Goal: Communication & Community: Connect with others

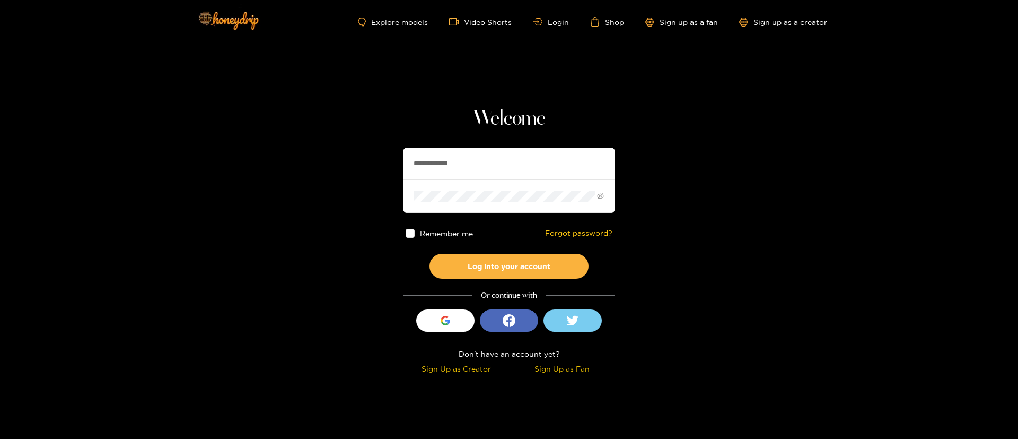
click at [462, 159] on input "**********" at bounding box center [509, 163] width 212 height 32
type input "**********"
click at [550, 261] on button "Log into your account" at bounding box center [509, 265] width 159 height 25
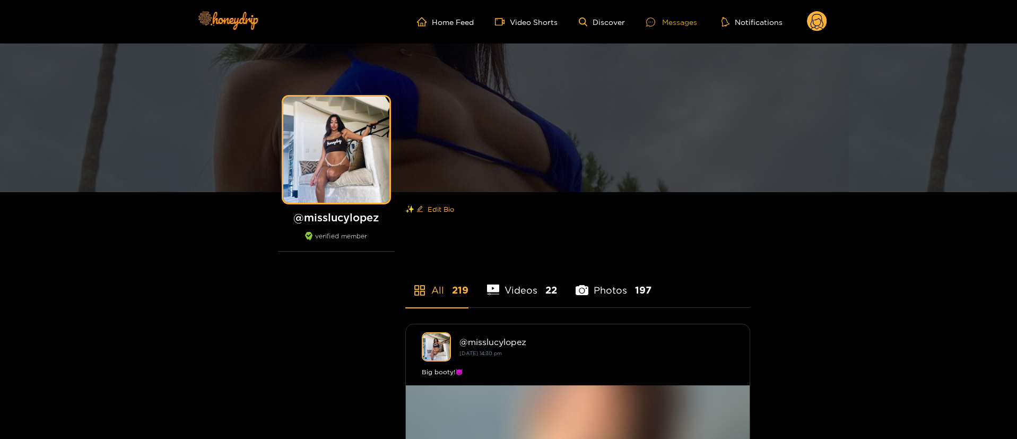
click at [670, 27] on div "Messages" at bounding box center [671, 22] width 51 height 12
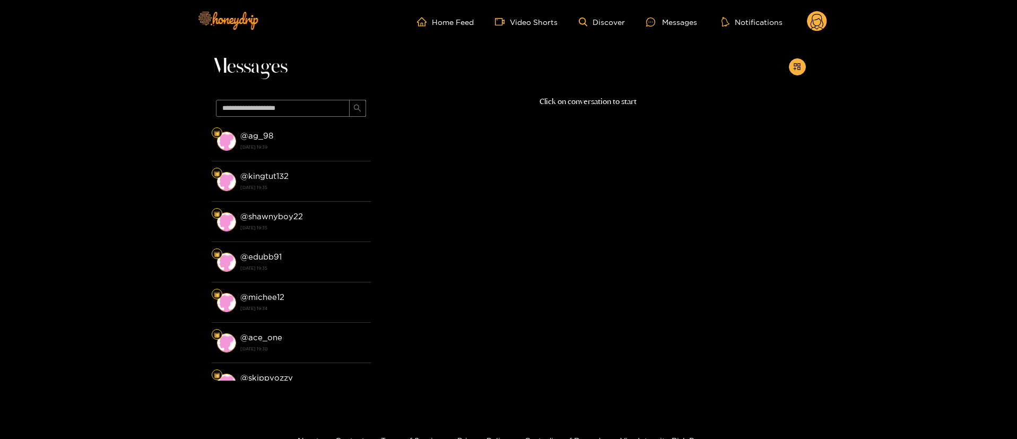
click at [811, 22] on circle at bounding box center [817, 21] width 20 height 20
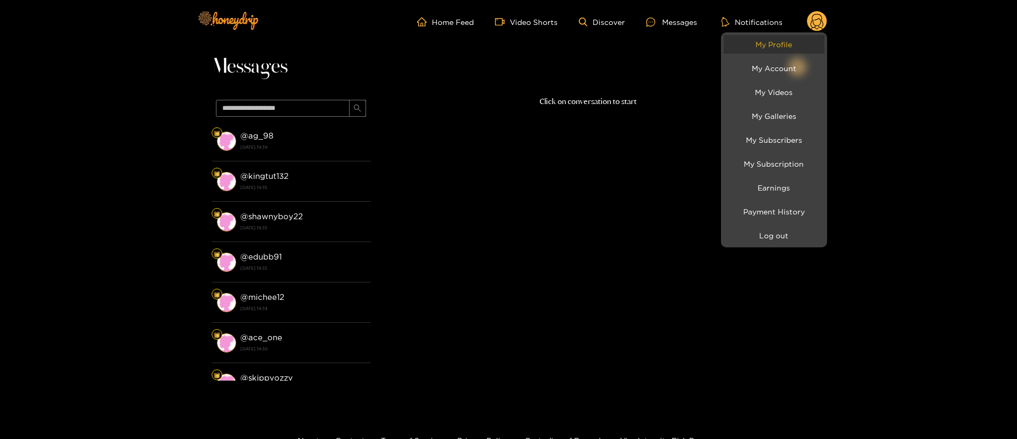
click at [779, 48] on link "My Profile" at bounding box center [773, 44] width 101 height 19
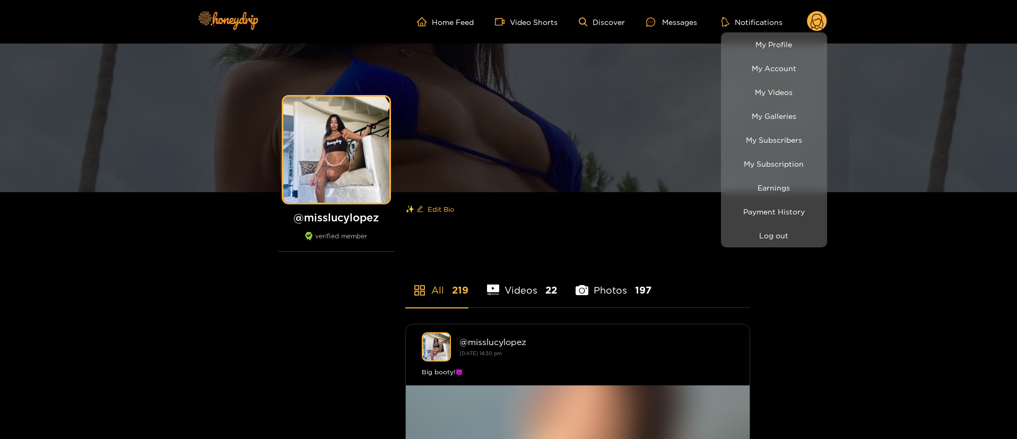
click at [662, 27] on div at bounding box center [508, 219] width 1017 height 439
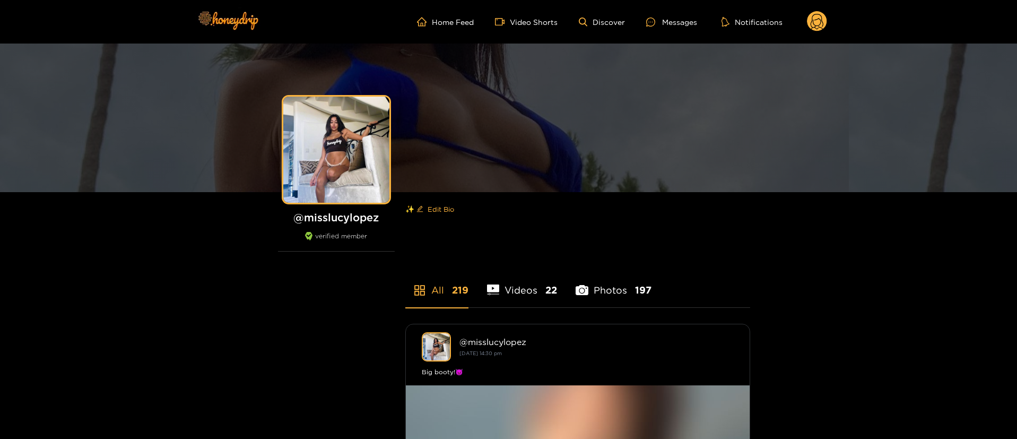
click at [662, 27] on div "Messages" at bounding box center [671, 22] width 51 height 12
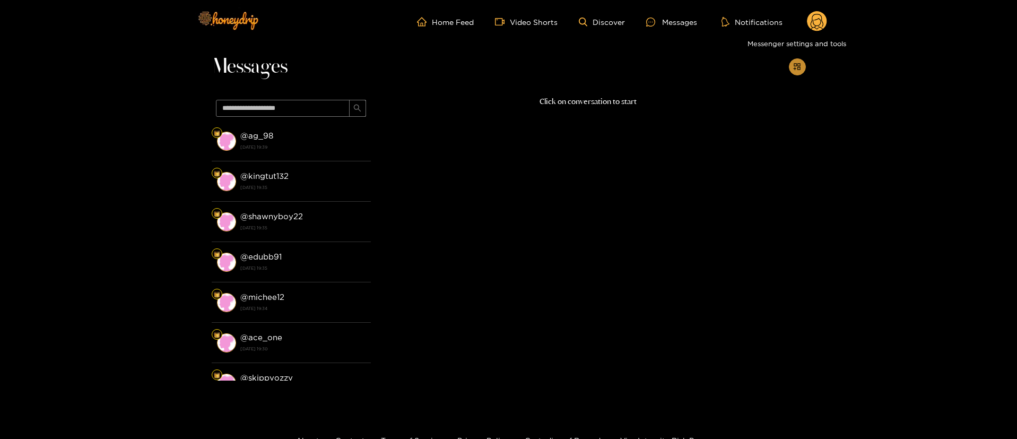
click at [793, 62] on button "button" at bounding box center [797, 66] width 17 height 17
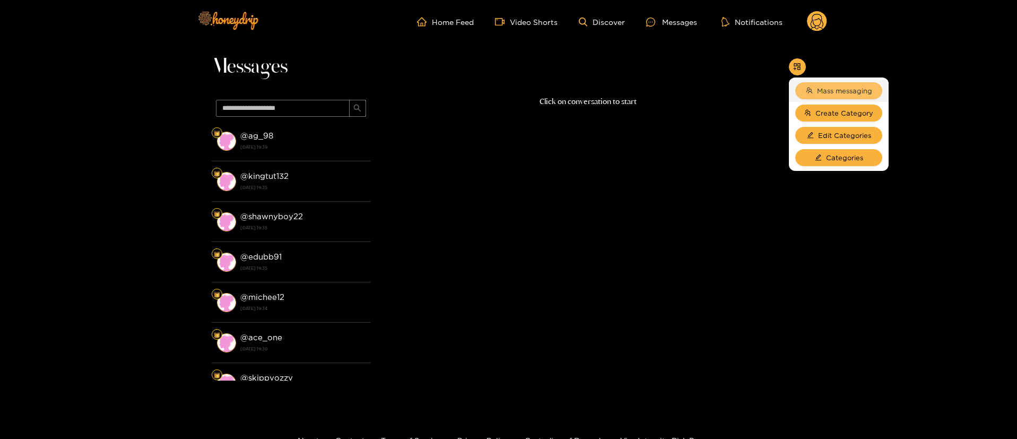
click at [827, 93] on span "Mass messaging" at bounding box center [844, 90] width 55 height 11
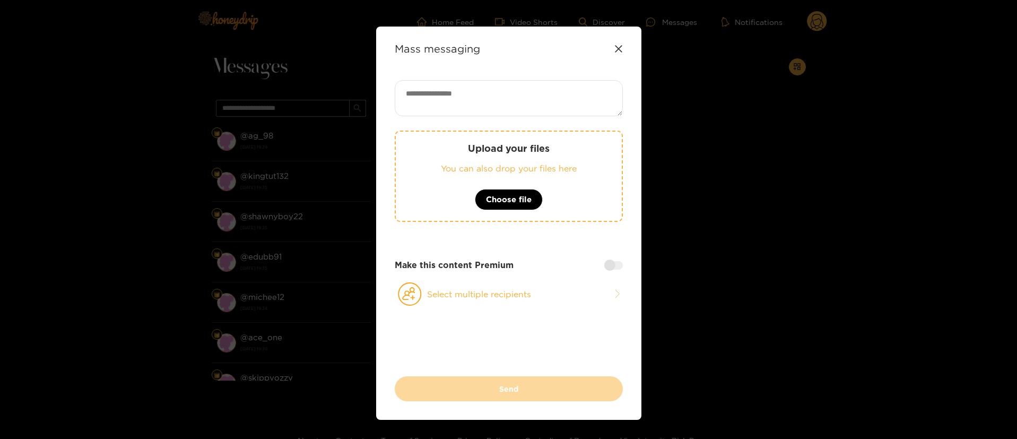
click at [616, 47] on icon at bounding box center [618, 48] width 7 height 7
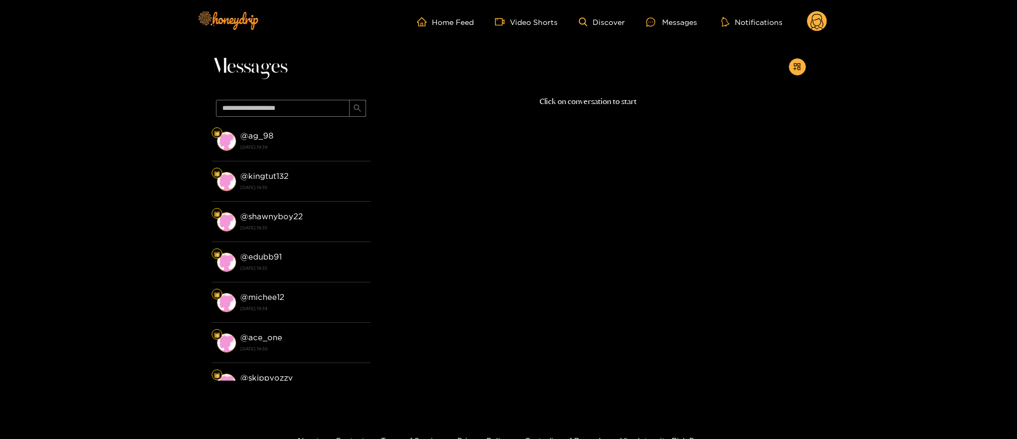
click at [815, 20] on circle at bounding box center [817, 21] width 20 height 20
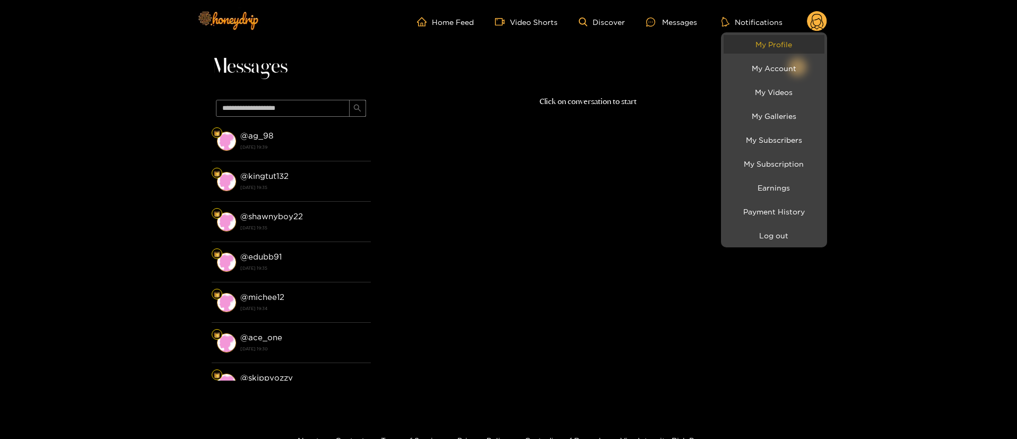
click at [789, 51] on link "My Profile" at bounding box center [773, 44] width 101 height 19
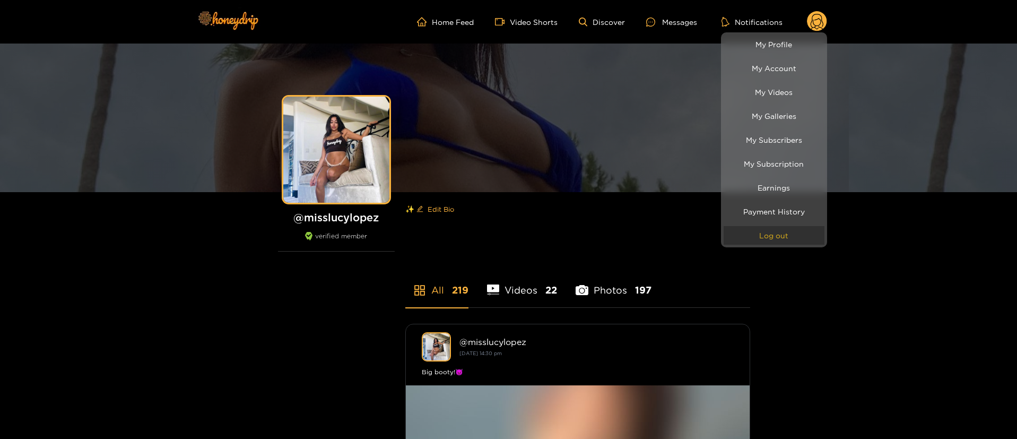
click at [762, 232] on button "Log out" at bounding box center [773, 235] width 101 height 19
